Goal: Information Seeking & Learning: Find specific fact

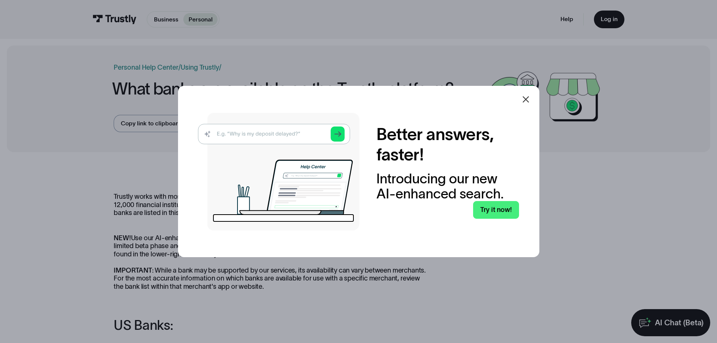
click at [528, 98] on icon at bounding box center [525, 99] width 9 height 9
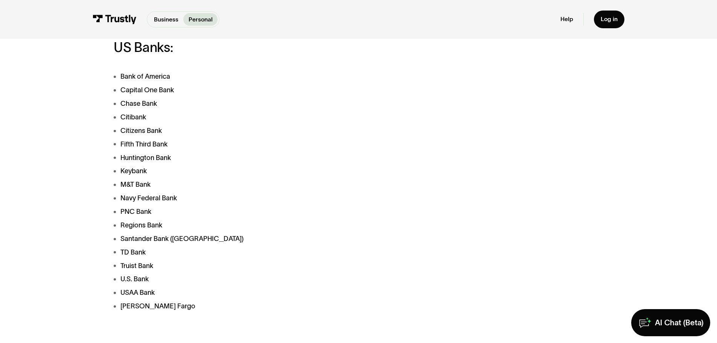
scroll to position [308, 0]
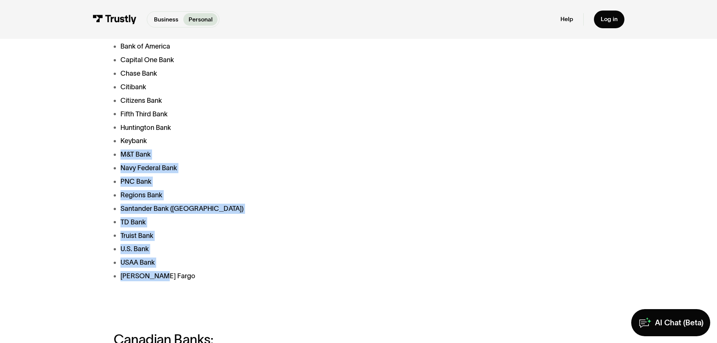
drag, startPoint x: 164, startPoint y: 280, endPoint x: 102, endPoint y: 158, distance: 137.5
click at [102, 158] on div "Trustly works with most banks and financial institutions in the [GEOGRAPHIC_DAT…" at bounding box center [358, 314] width 703 height 926
copy ul "M&T Bank Navy Federal Bank PNC Bank Regions Bank Santander Bank (US) TD Bank Tr…"
click at [163, 251] on li "U.S. Bank" at bounding box center [271, 249] width 315 height 10
drag, startPoint x: 161, startPoint y: 274, endPoint x: 116, endPoint y: 96, distance: 183.6
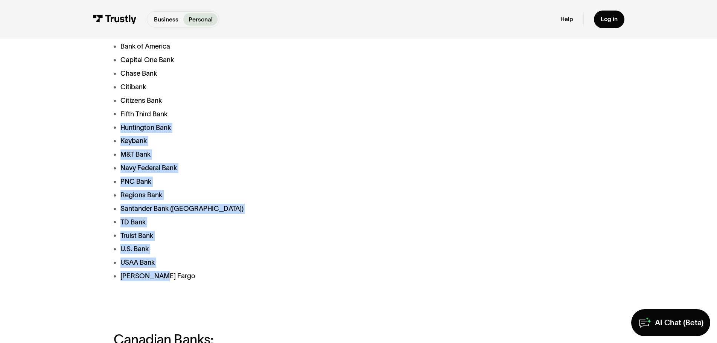
click at [116, 96] on ul "Bank of America Capital One Bank Chase Bank Citibank Citizens Bank Fifth Third …" at bounding box center [271, 161] width 315 height 240
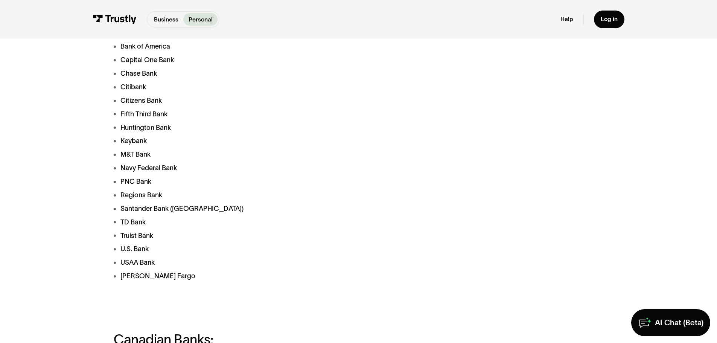
click at [174, 303] on div "Trustly works with most banks and financial institutions in the [GEOGRAPHIC_DAT…" at bounding box center [271, 273] width 315 height 777
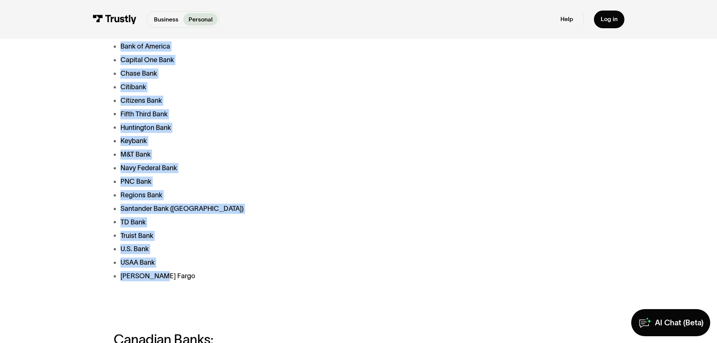
drag, startPoint x: 163, startPoint y: 282, endPoint x: 117, endPoint y: 45, distance: 241.1
click at [117, 45] on ul "Bank of America Capital One Bank Chase Bank Citibank Citizens Bank Fifth Third …" at bounding box center [271, 161] width 315 height 240
copy ul "Bank of America Capital One Bank Chase Bank Citibank Citizens Bank Fifth Third …"
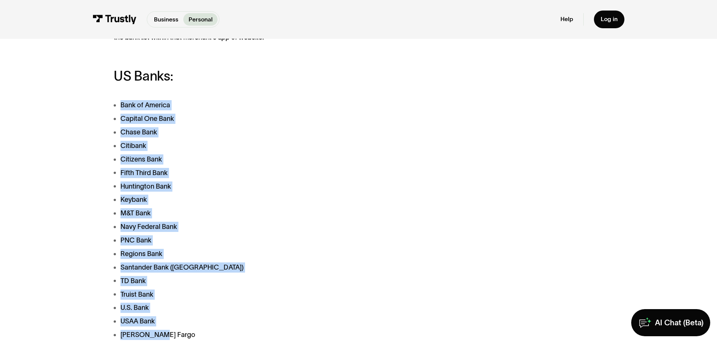
scroll to position [248, 0]
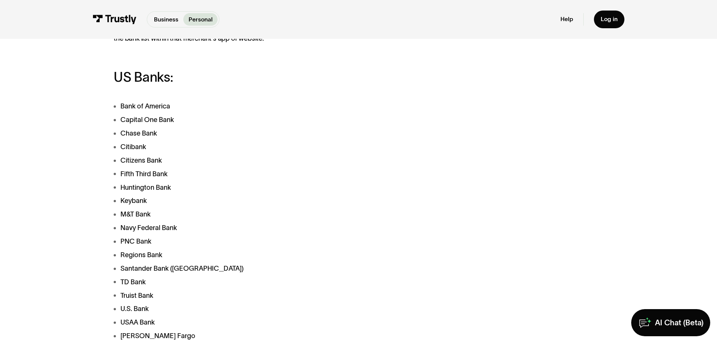
click at [566, 15] on div "Help Log in" at bounding box center [592, 20] width 64 height 18
click at [566, 18] on link "Help" at bounding box center [566, 19] width 13 height 8
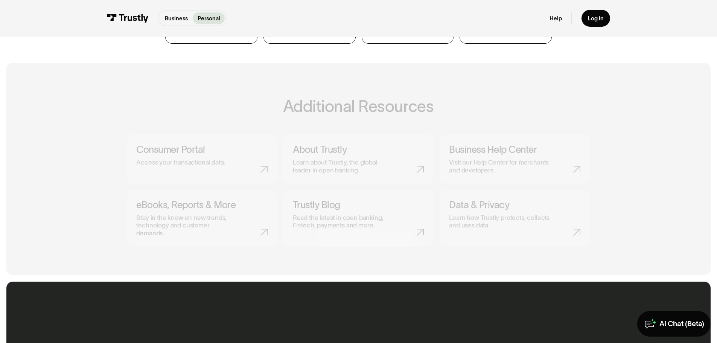
scroll to position [586, 0]
